Goal: Information Seeking & Learning: Learn about a topic

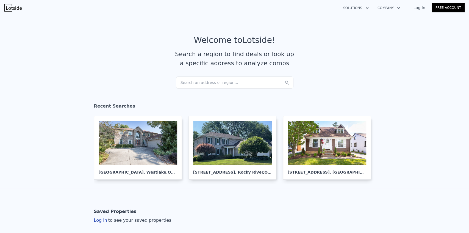
click at [222, 81] on div "Search an address or region..." at bounding box center [234, 82] width 117 height 12
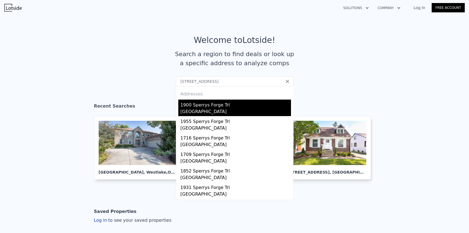
type input "[STREET_ADDRESS]"
click at [222, 108] on div "1900 Sperrys Forge Trl" at bounding box center [235, 103] width 110 height 9
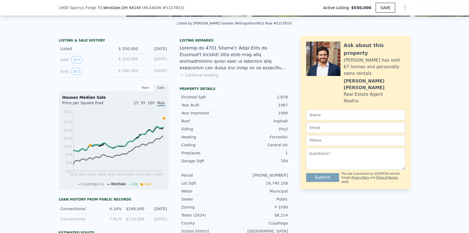
scroll to position [150, 0]
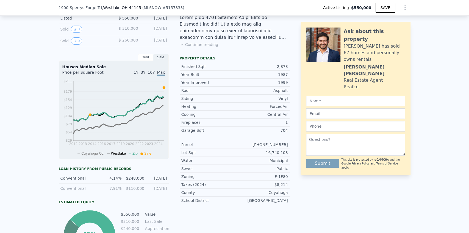
click at [159, 59] on div "Sale" at bounding box center [160, 57] width 15 height 7
click at [161, 73] on span "Max" at bounding box center [161, 72] width 8 height 5
click at [144, 74] on span "3Y" at bounding box center [143, 72] width 5 height 4
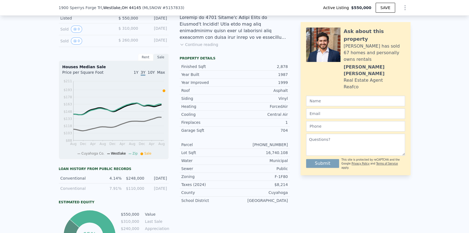
drag, startPoint x: 167, startPoint y: 179, endPoint x: 52, endPoint y: 180, distance: 115.9
click at [52, 180] on div "LISTING & SALE HISTORY Listed $ 550,000 [DATE] Sold 0 $ 310,000 [DATE] Sold 0 $…" at bounding box center [234, 144] width 469 height 286
click at [51, 178] on div "LISTING & SALE HISTORY Listed $ 550,000 [DATE] Sold 0 $ 310,000 [DATE] Sold 0 $…" at bounding box center [234, 144] width 469 height 286
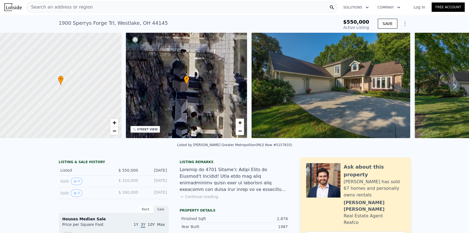
scroll to position [0, 0]
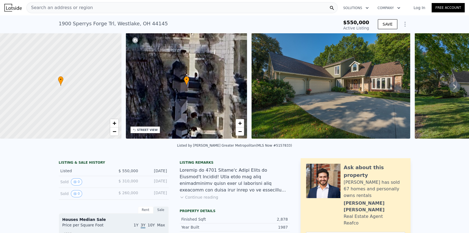
click at [79, 8] on span "Search an address or region" at bounding box center [60, 7] width 66 height 7
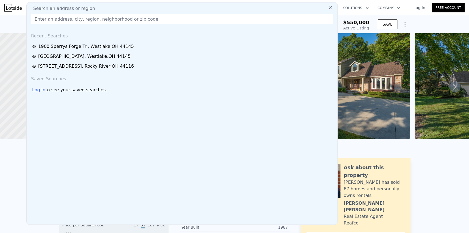
drag, startPoint x: 79, startPoint y: 8, endPoint x: 58, endPoint y: 19, distance: 23.7
click at [58, 19] on input "text" at bounding box center [182, 19] width 302 height 10
paste input "1955 Sperrys Forge Trl"
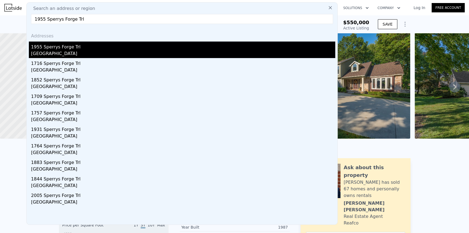
type input "1955 Sperrys Forge Trl"
click at [53, 48] on div "1955 Sperrys Forge Trl" at bounding box center [183, 45] width 304 height 9
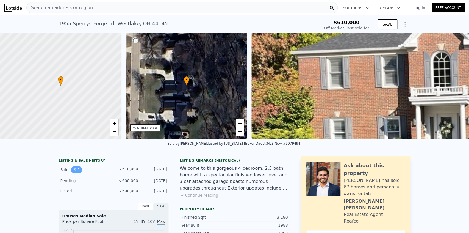
click at [78, 173] on button "1" at bounding box center [77, 169] width 12 height 7
